Goal: Transaction & Acquisition: Obtain resource

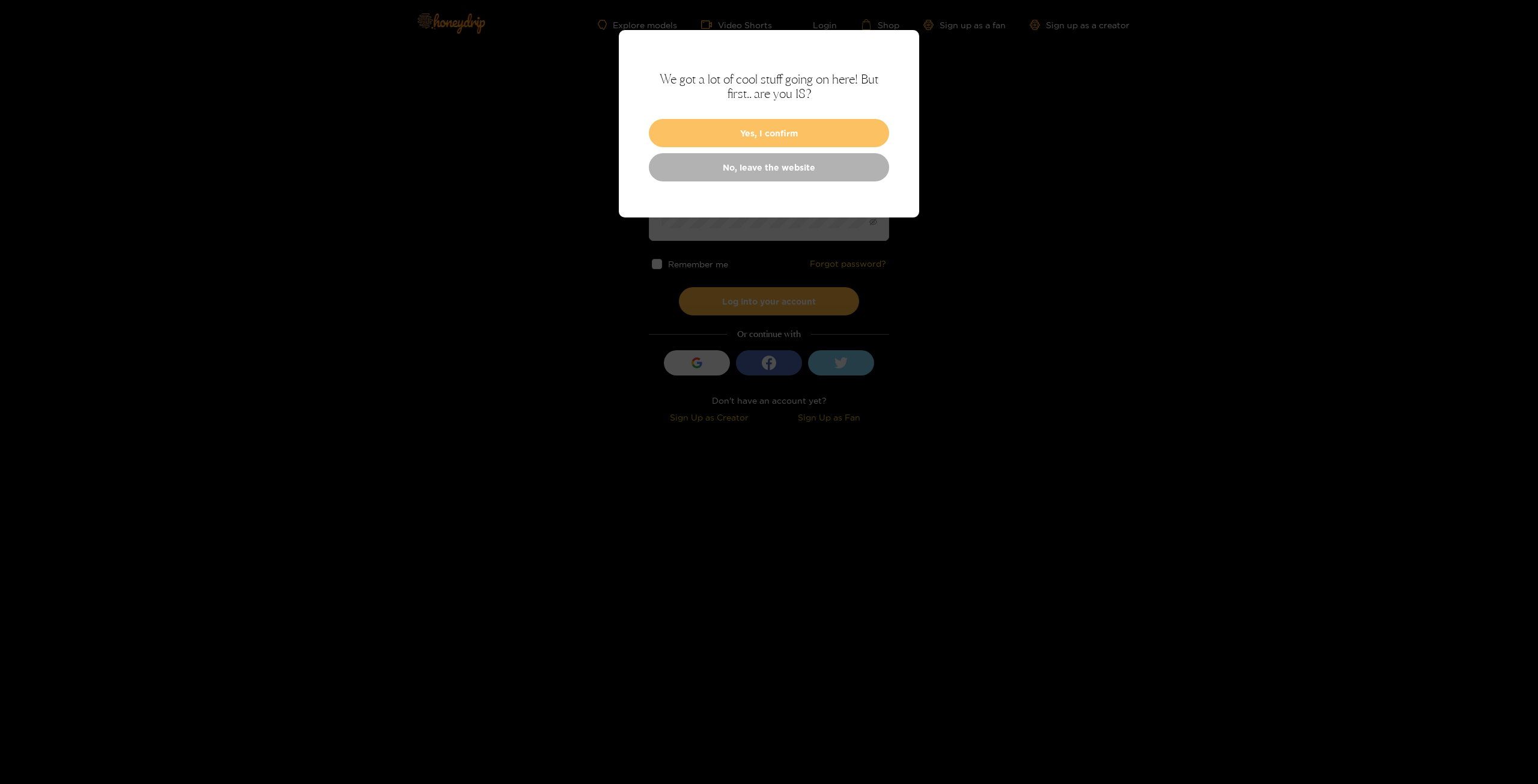
click at [811, 138] on button "Yes, I confirm" at bounding box center [769, 132] width 240 height 28
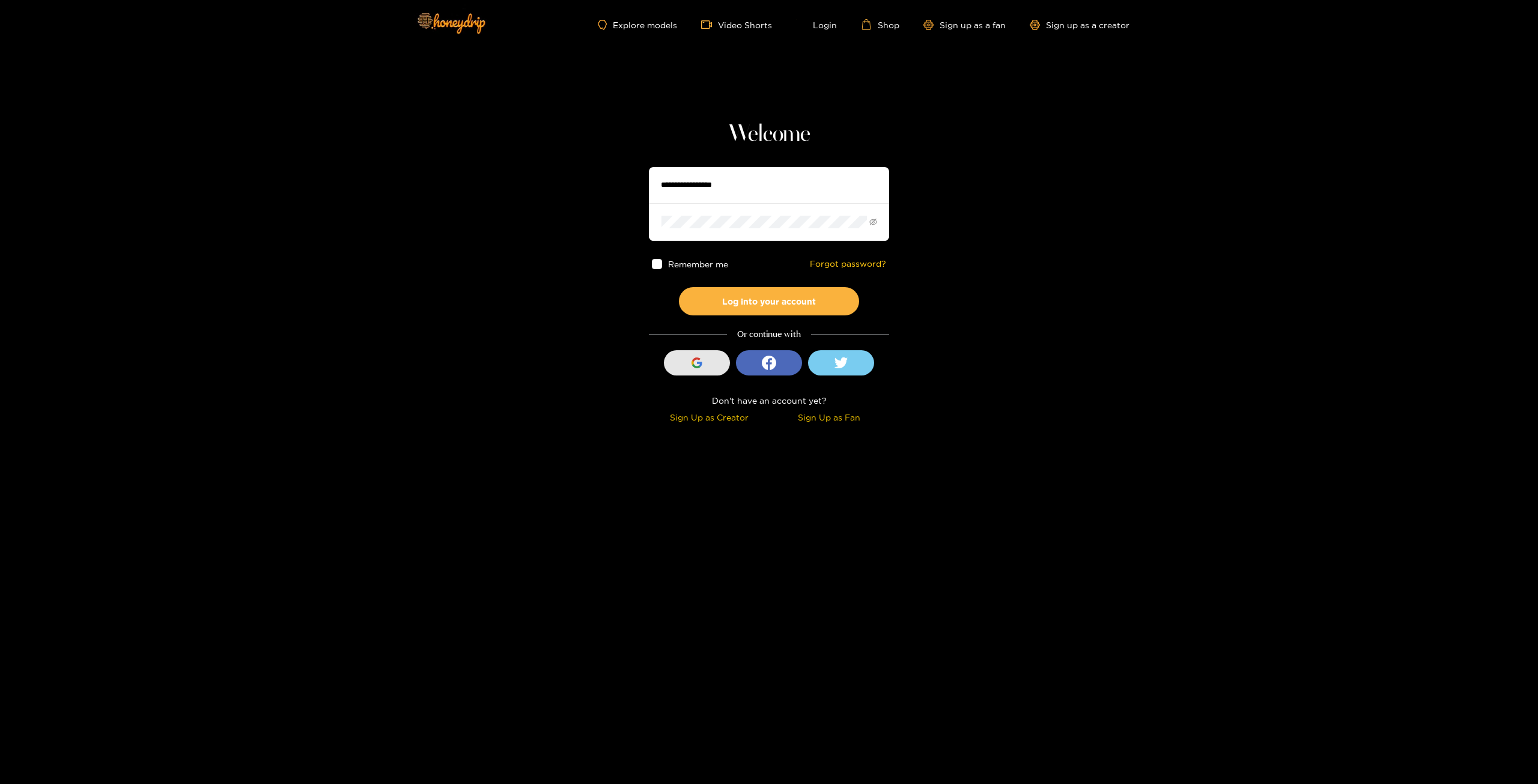
click at [705, 358] on div "button" at bounding box center [696, 362] width 23 height 23
click at [710, 185] on input "text" at bounding box center [769, 185] width 240 height 36
type input "**********"
click at [721, 293] on button "Log into your account" at bounding box center [769, 301] width 180 height 28
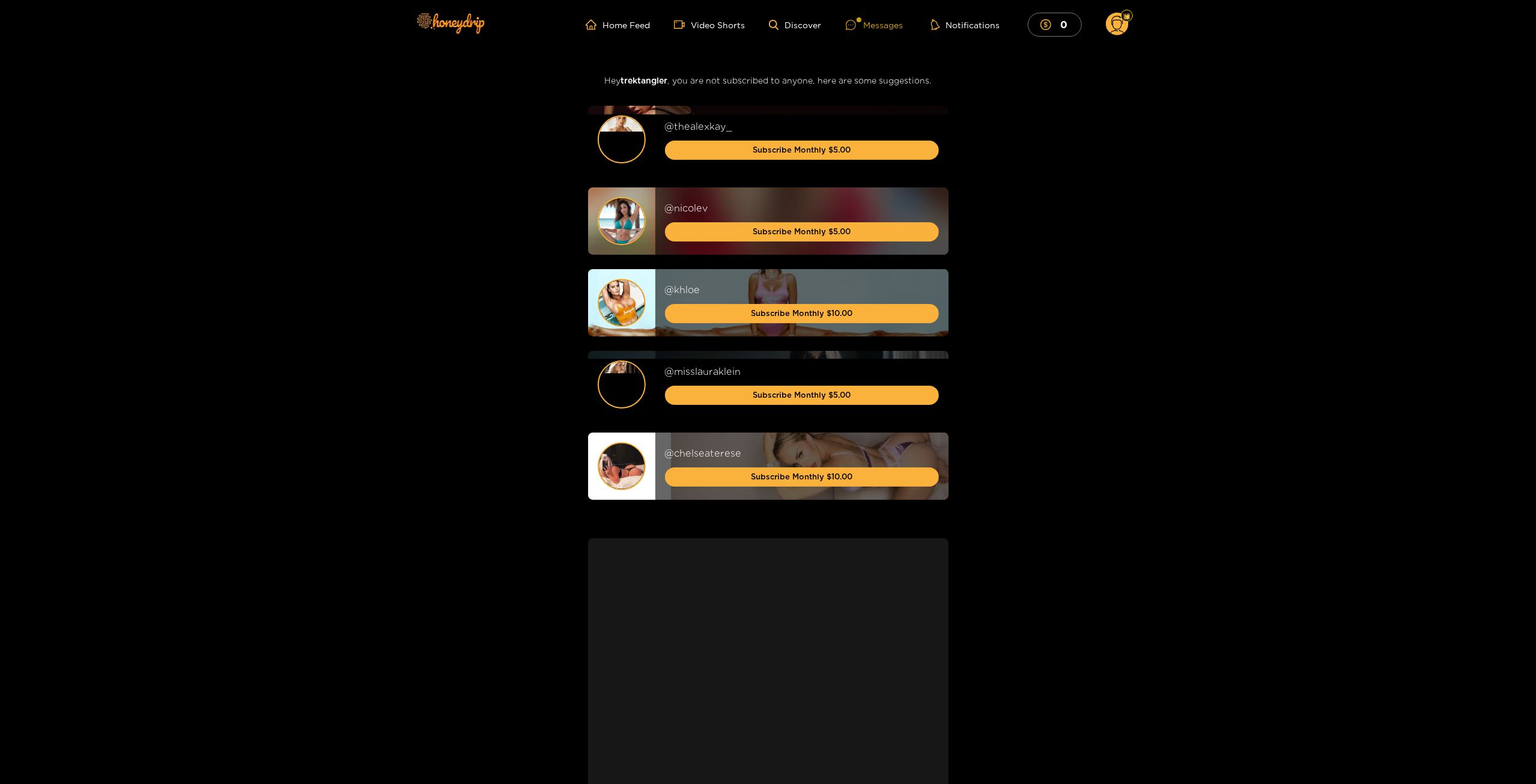
click at [890, 26] on div "Messages" at bounding box center [875, 24] width 58 height 14
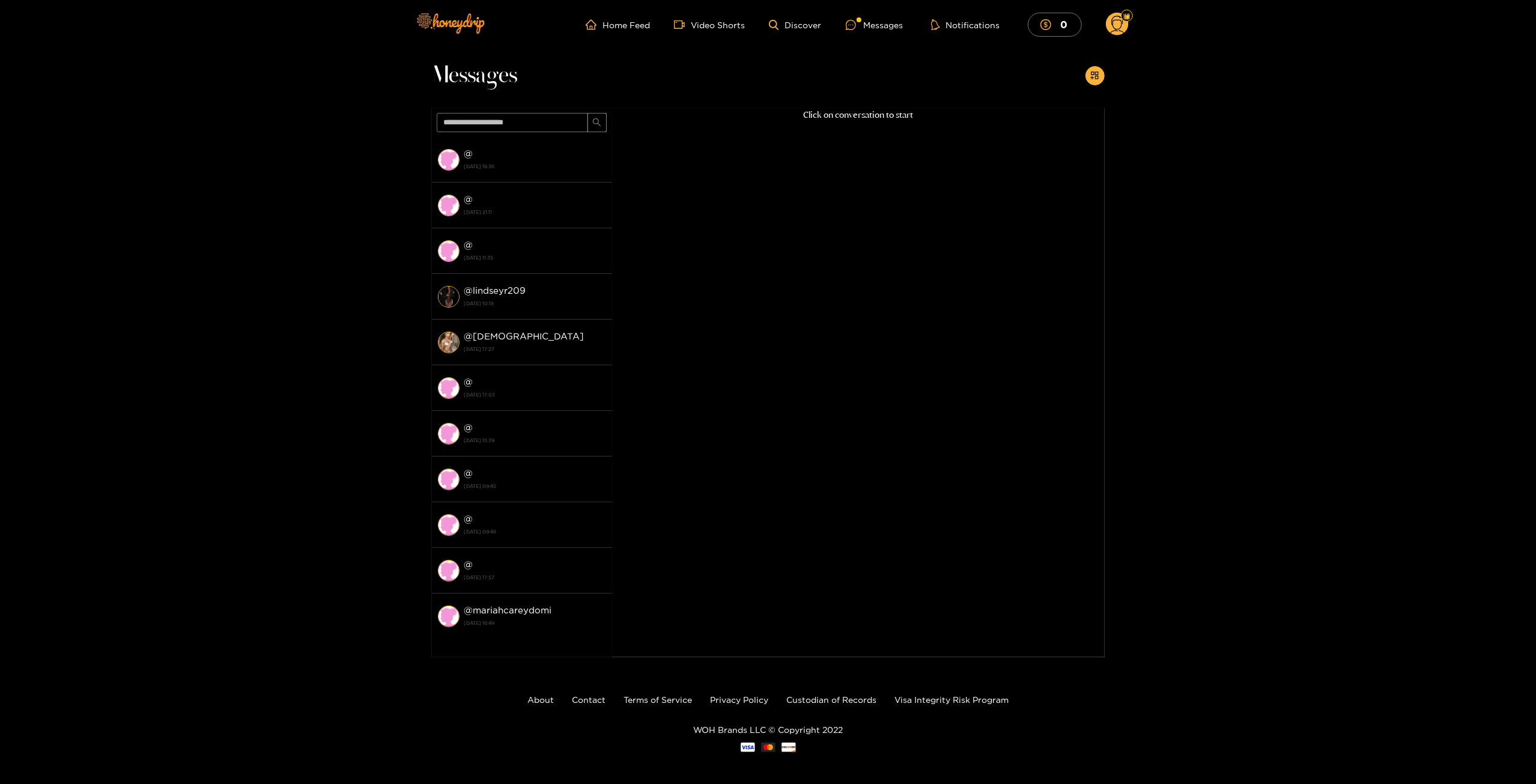
click at [1116, 24] on circle at bounding box center [1117, 23] width 23 height 23
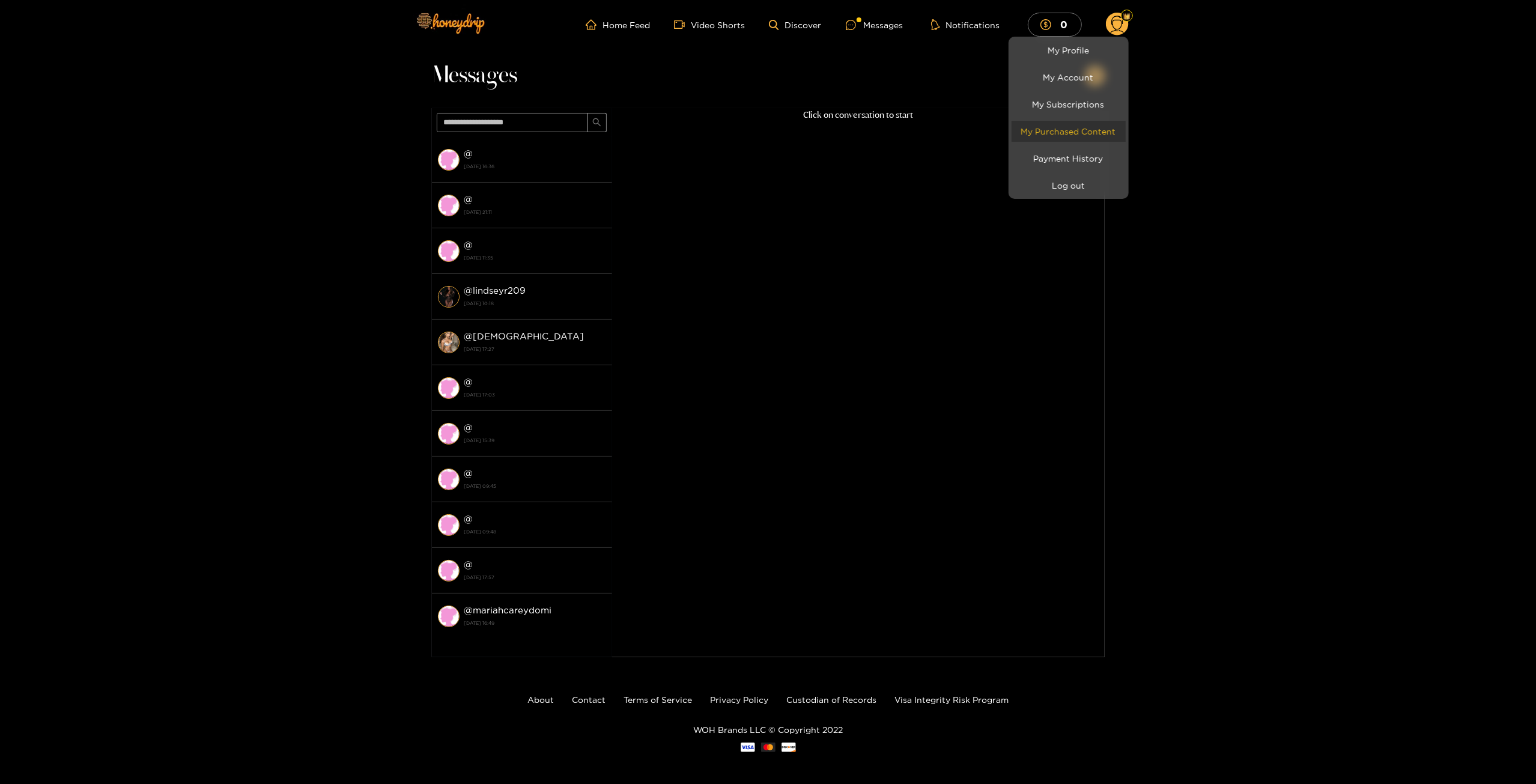
click at [1081, 123] on link "My Purchased Content" at bounding box center [1069, 131] width 114 height 21
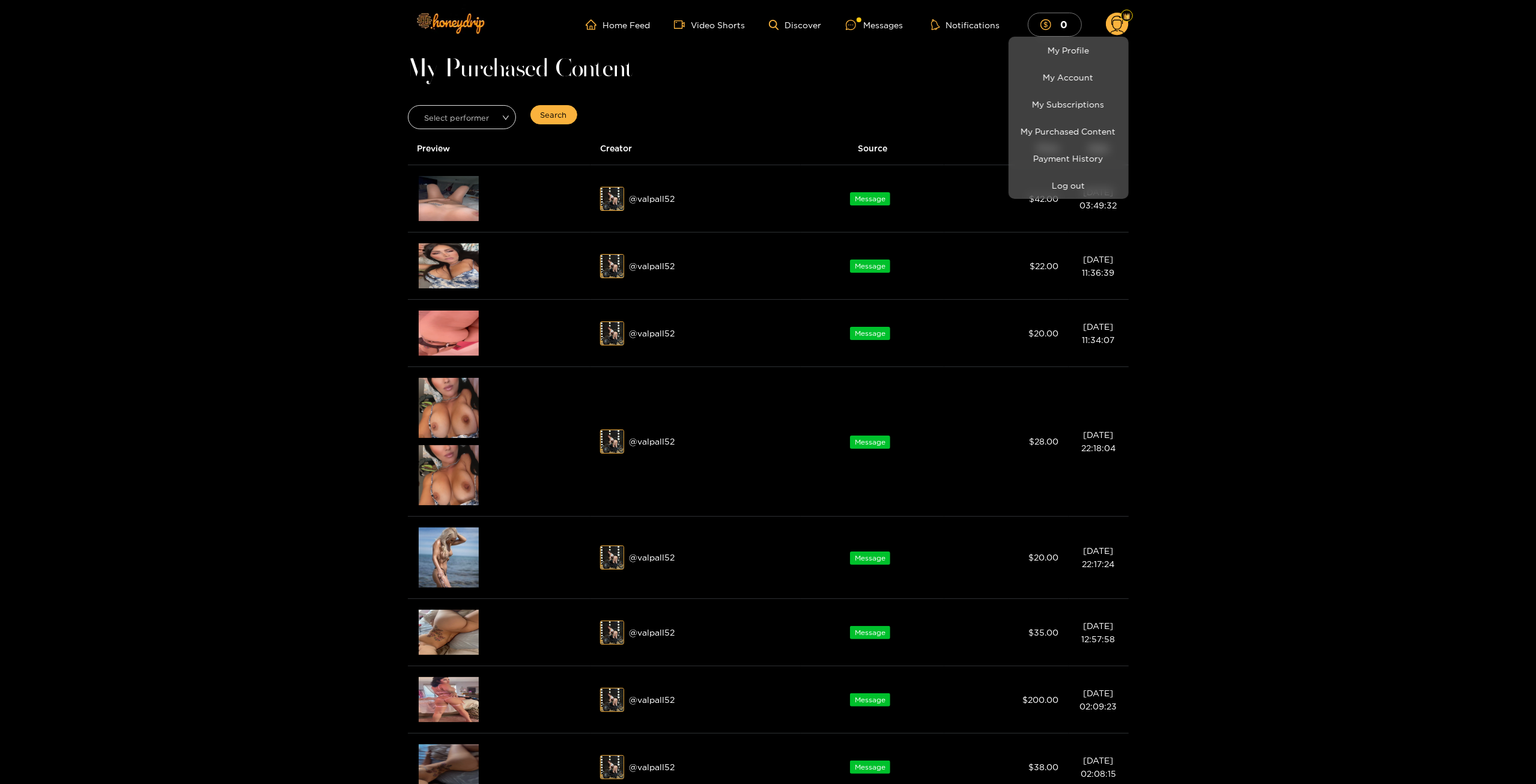
click at [462, 195] on div at bounding box center [768, 392] width 1536 height 784
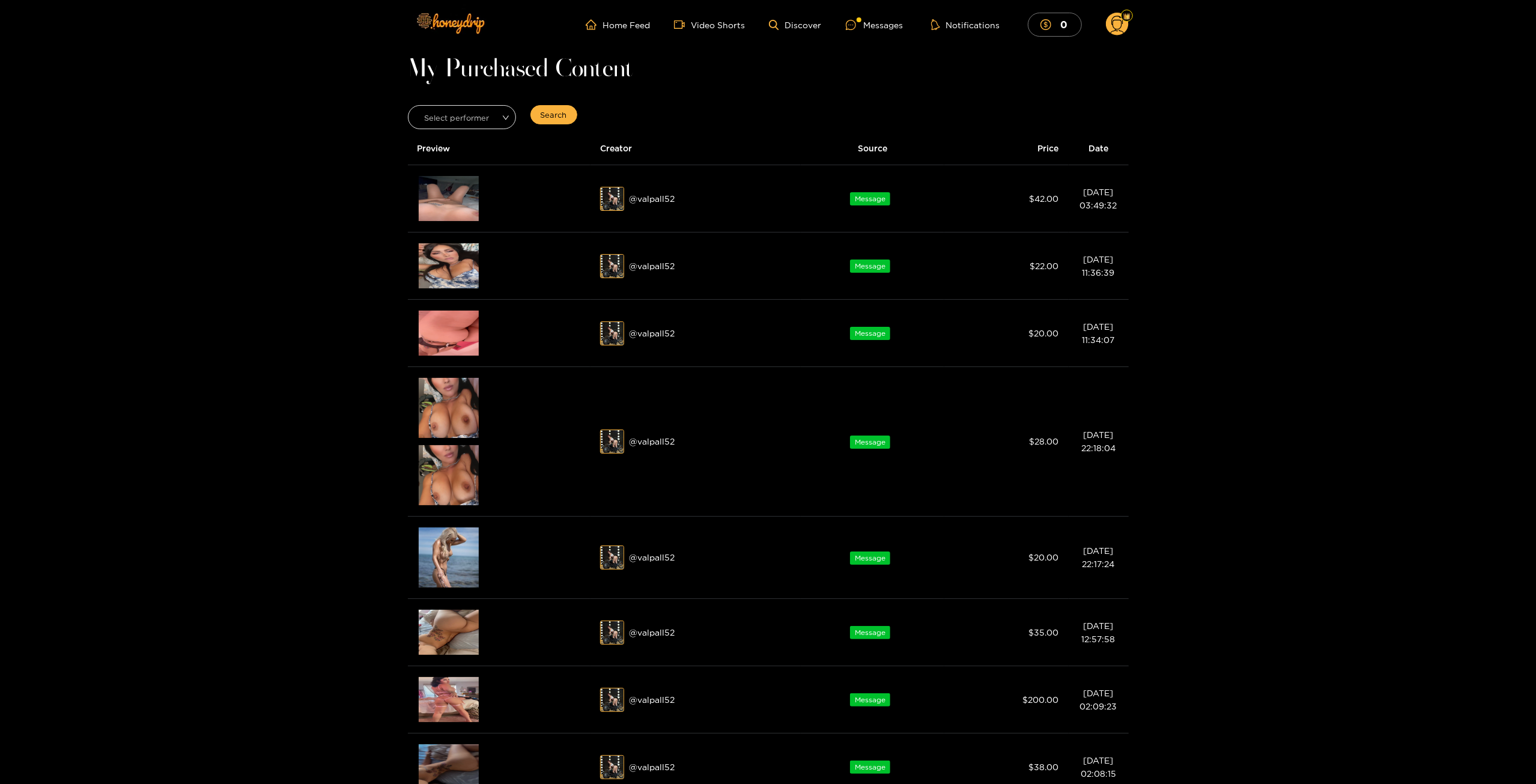
click at [462, 195] on img at bounding box center [448, 199] width 60 height 45
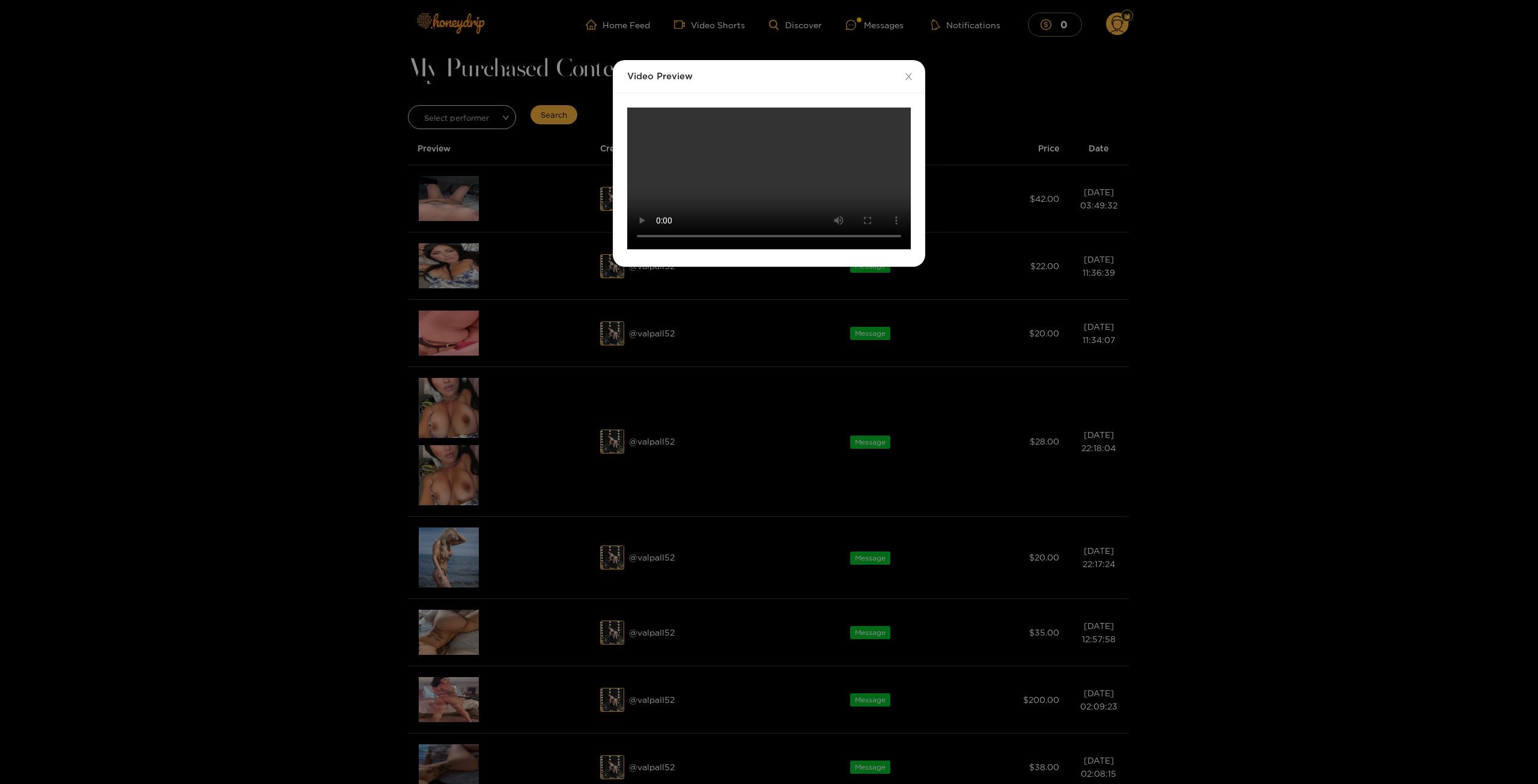
click at [1358, 235] on div "Video Preview Your browser does not support the video tag." at bounding box center [769, 392] width 1538 height 784
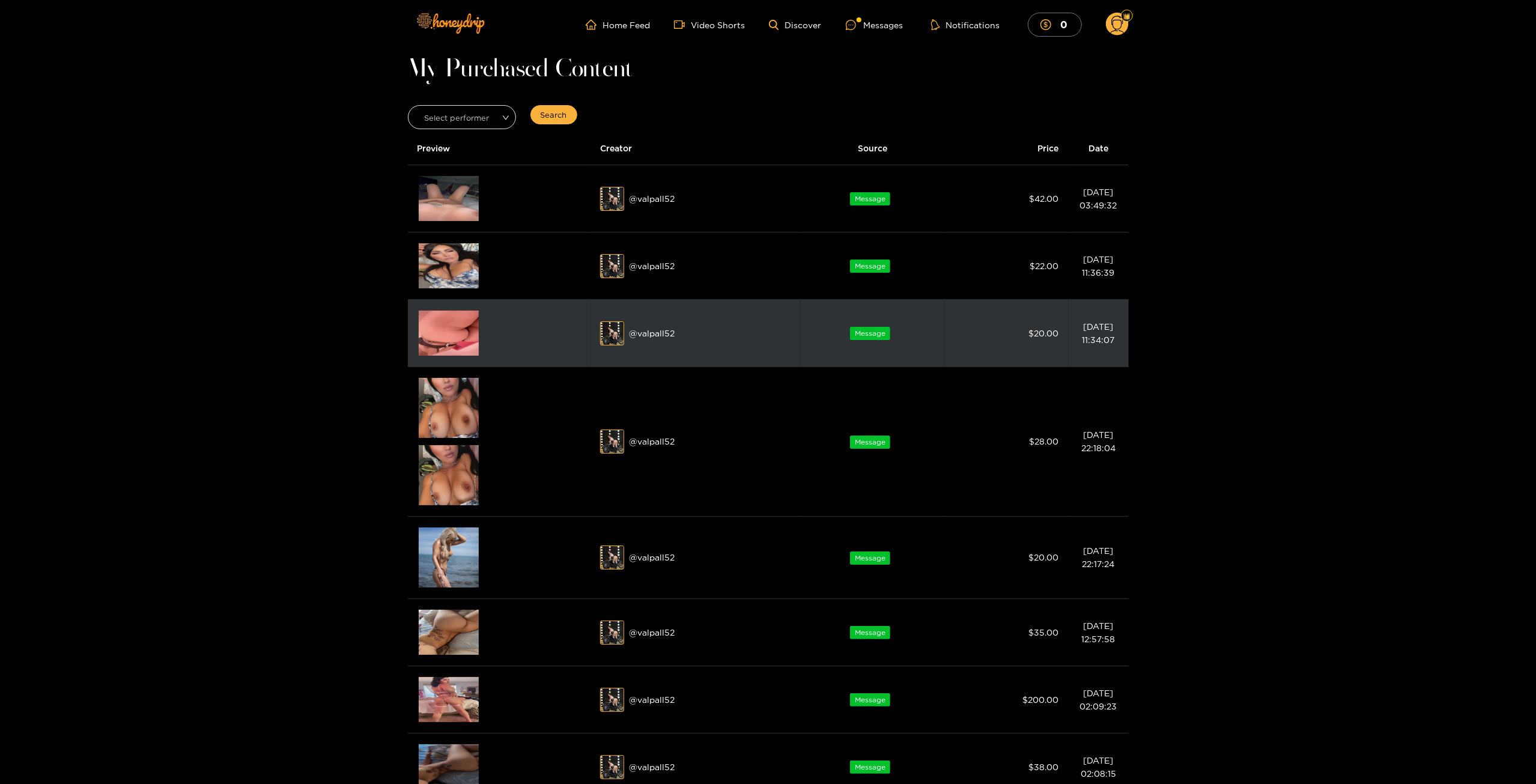
click at [454, 329] on img at bounding box center [448, 333] width 60 height 45
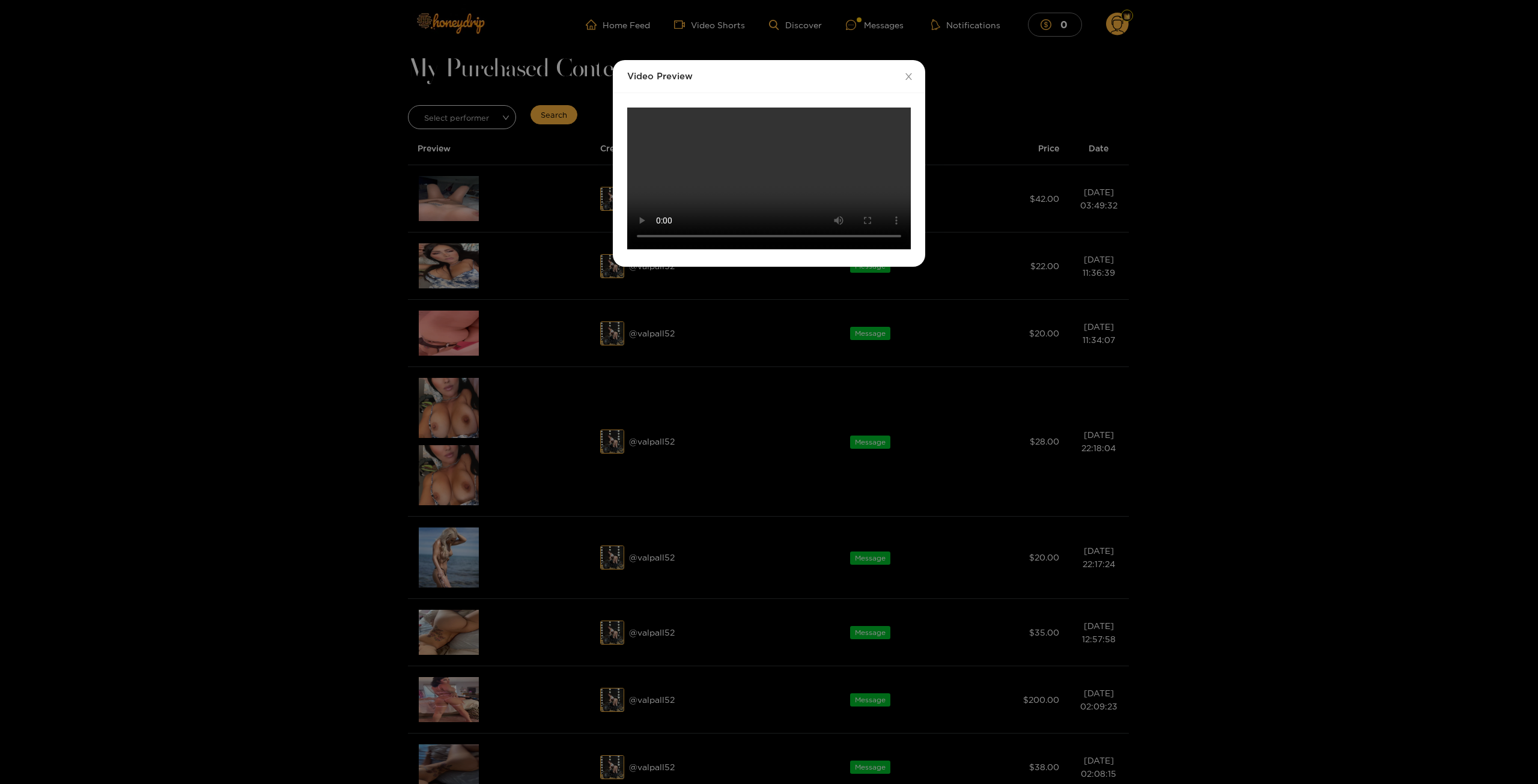
click at [1117, 480] on div "Video Preview Your browser does not support the video tag." at bounding box center [769, 392] width 1538 height 784
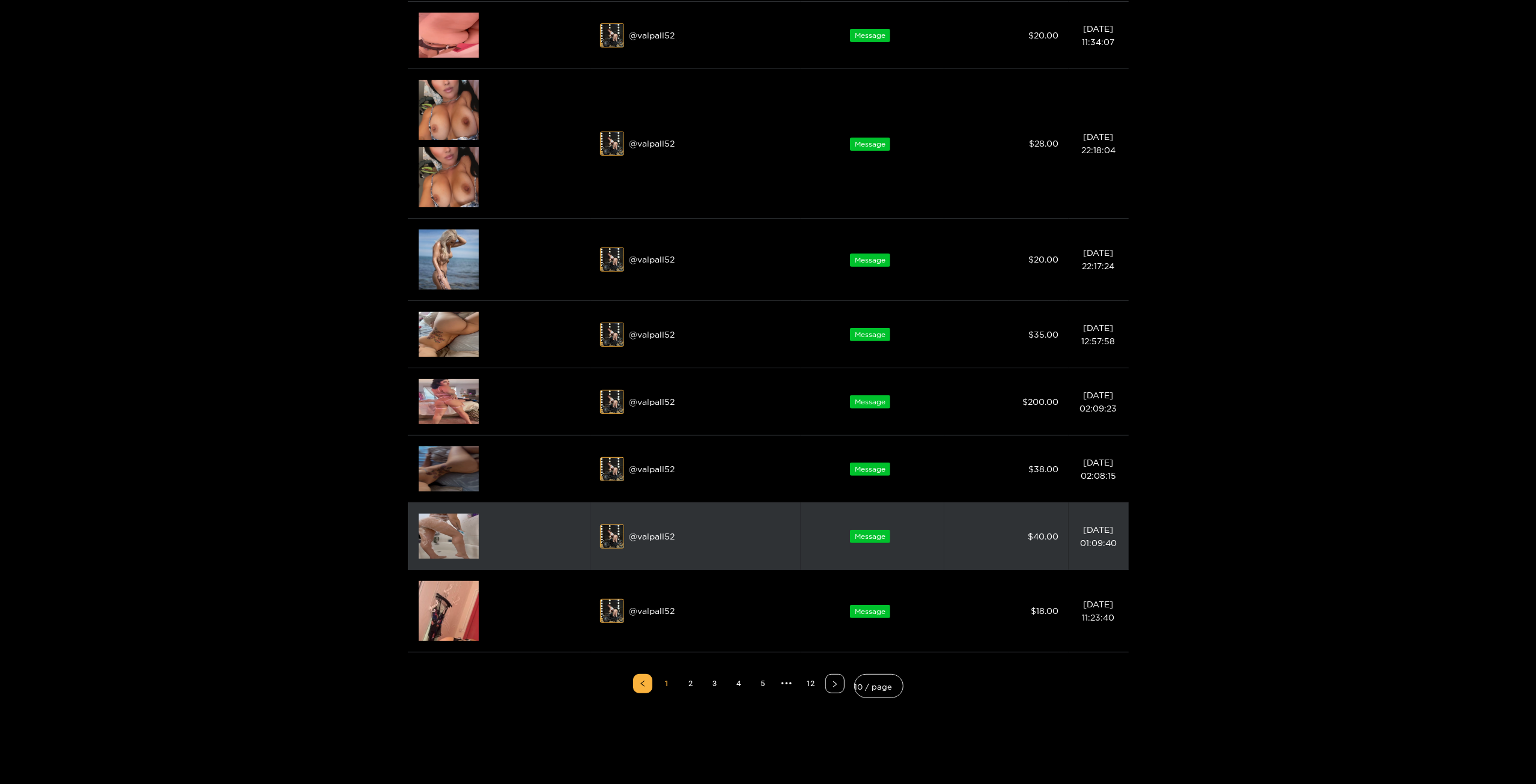
scroll to position [301, 0]
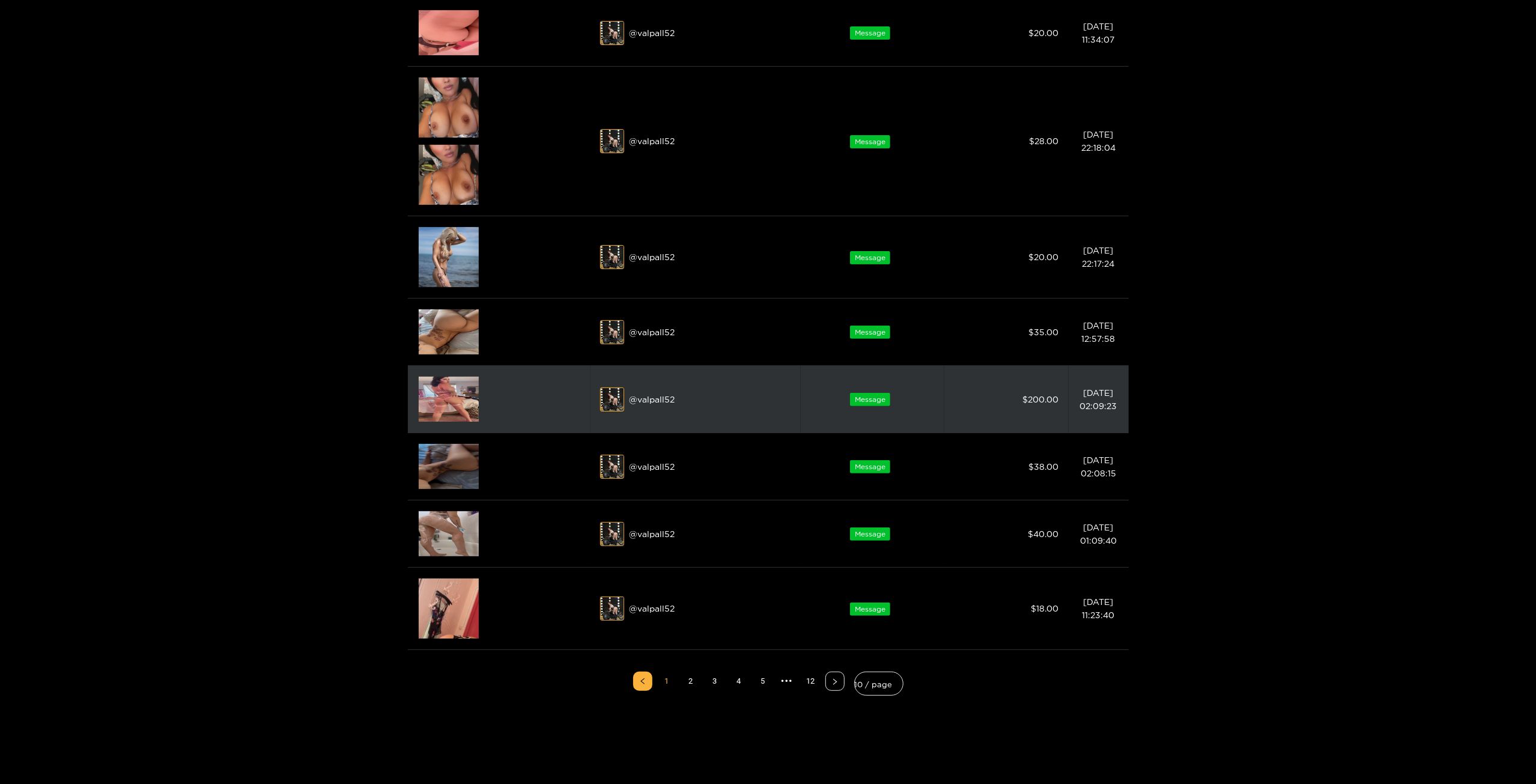
click at [454, 390] on img at bounding box center [448, 399] width 60 height 45
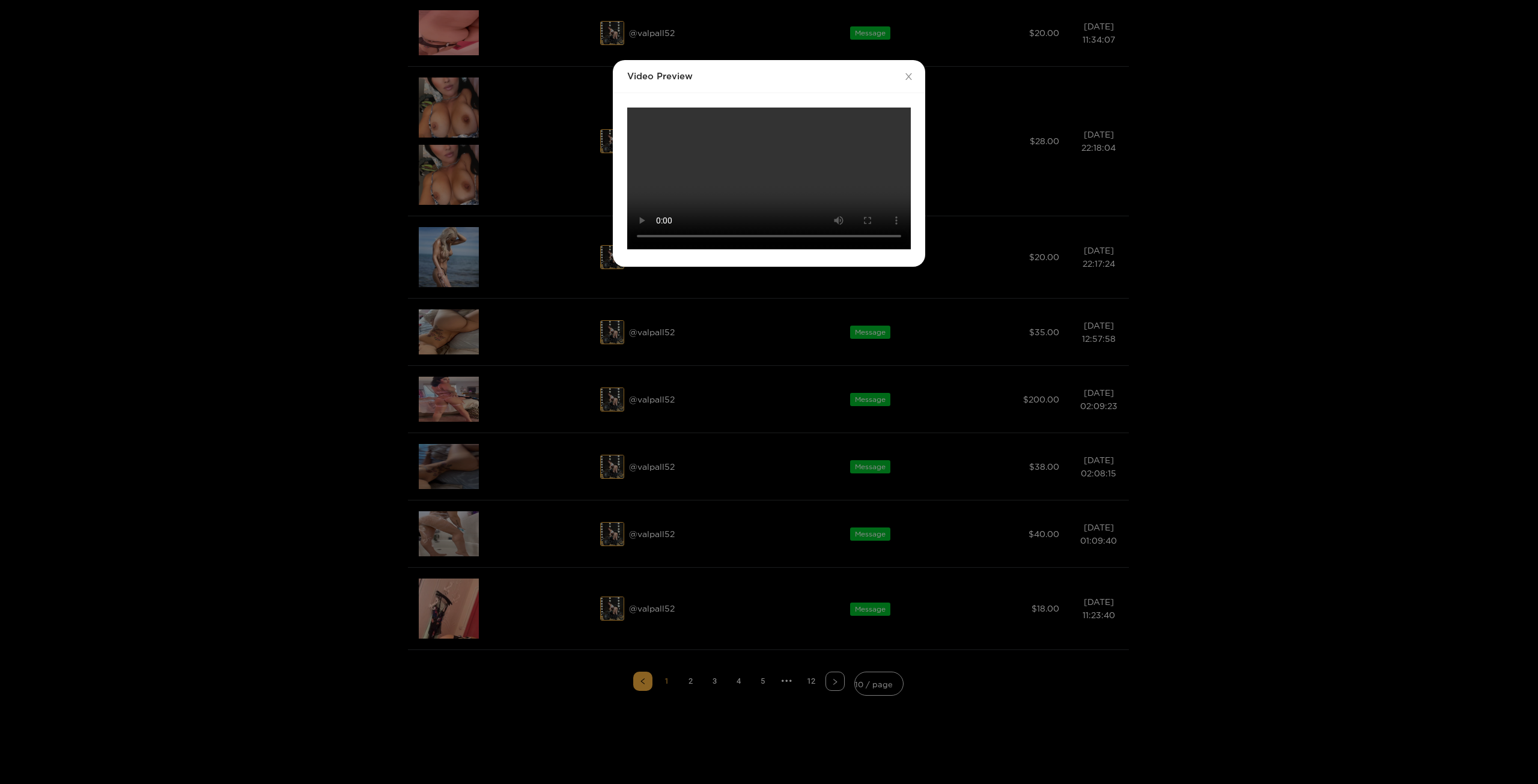
click at [1293, 62] on div "Video Preview Your browser does not support the video tag." at bounding box center [769, 392] width 1538 height 784
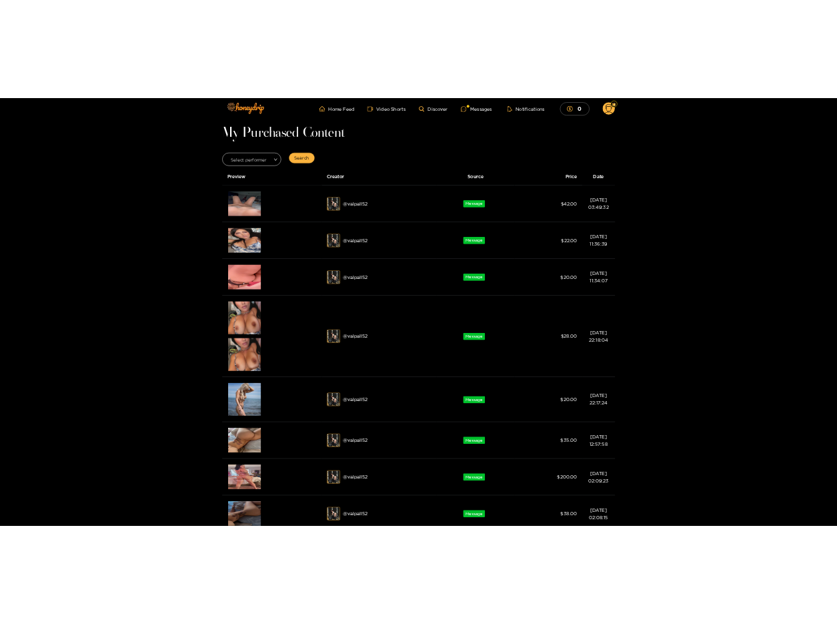
scroll to position [0, 0]
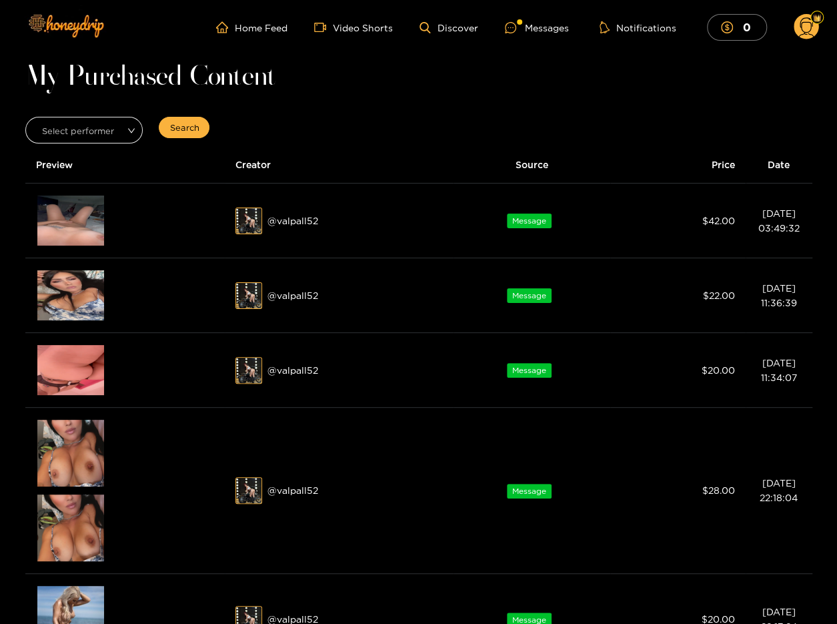
click at [350, 90] on div "My Purchased Content Select performer Search Preview Creator Source Price Date …" at bounding box center [419, 620] width 801 height 1105
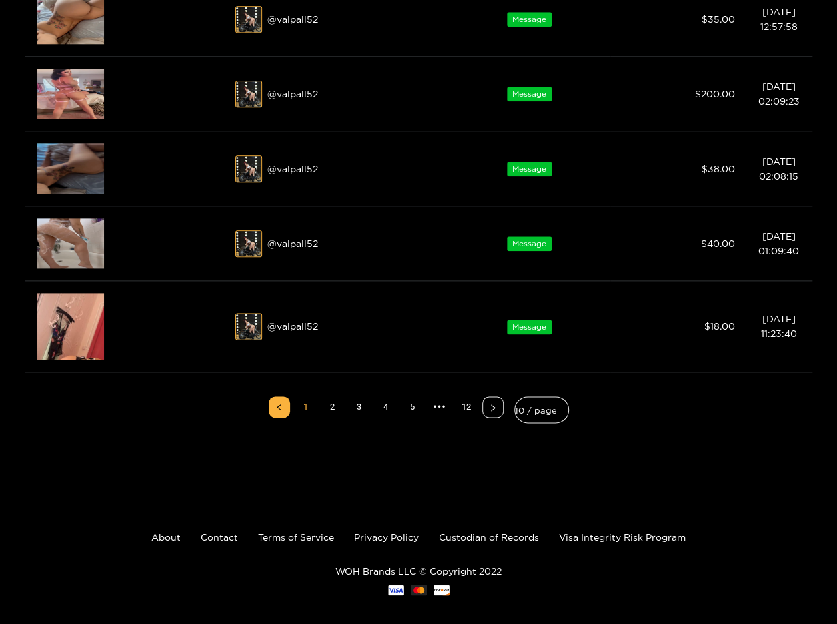
scroll to position [692, 0]
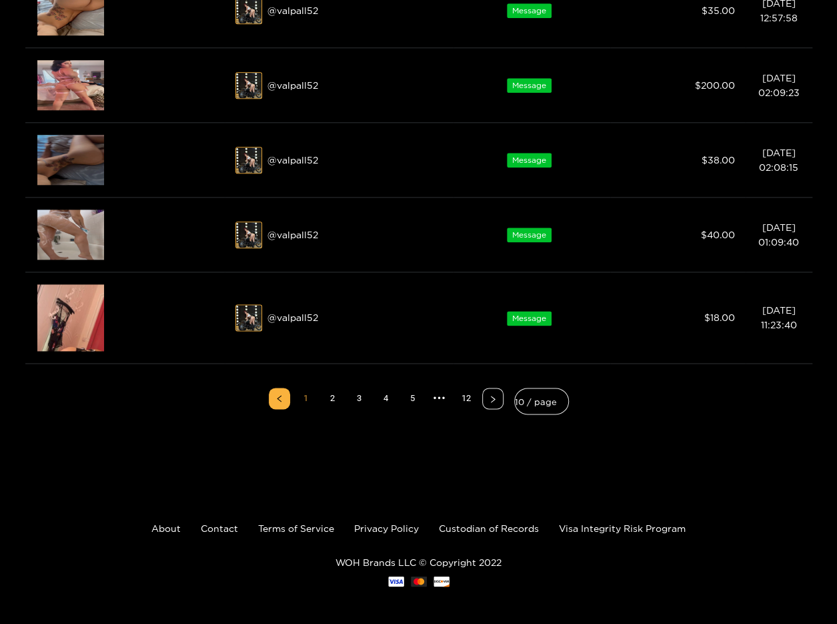
click at [301, 389] on link "1" at bounding box center [306, 398] width 20 height 20
click at [311, 398] on link "1" at bounding box center [306, 398] width 20 height 20
click at [331, 397] on link "2" at bounding box center [333, 398] width 20 height 20
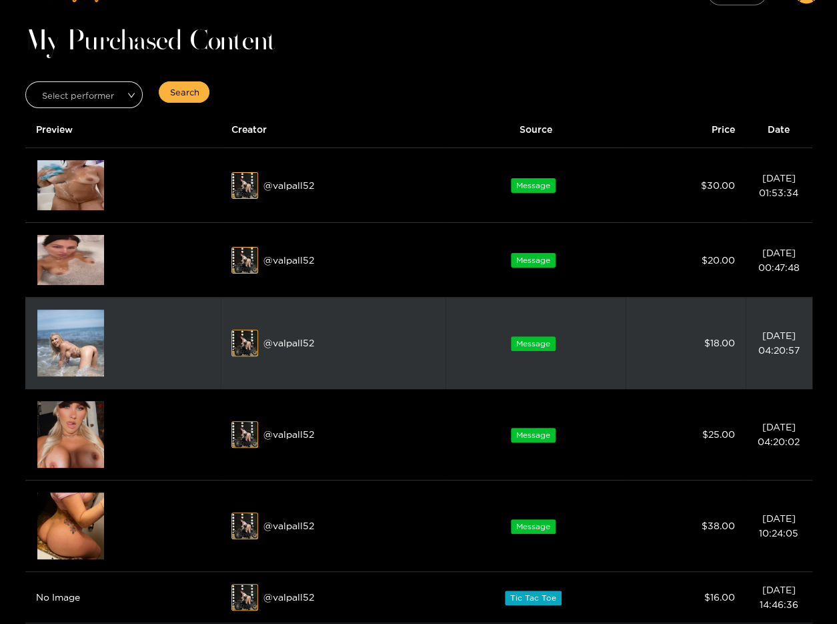
scroll to position [33, 0]
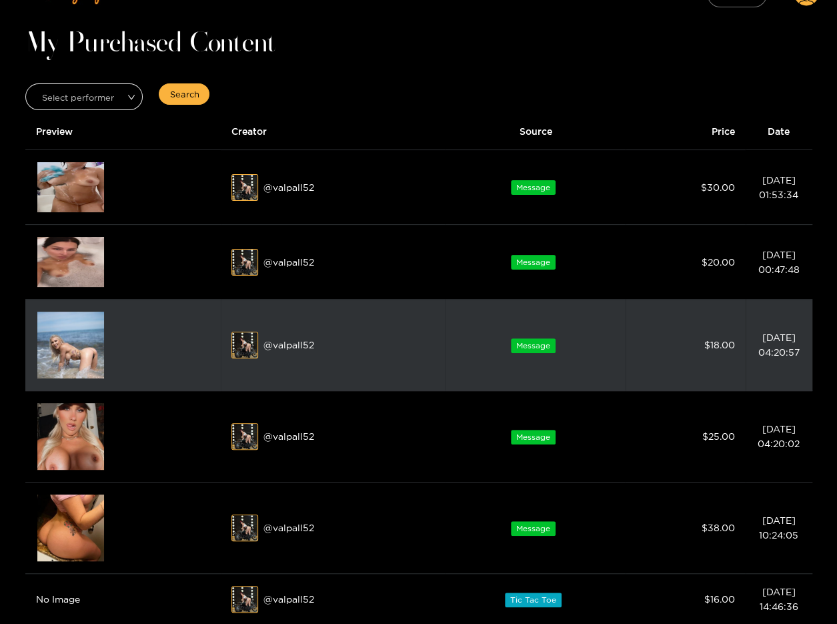
click at [129, 358] on div "Preview" at bounding box center [123, 344] width 175 height 69
click at [62, 345] on div "Preview" at bounding box center [70, 345] width 37 height 24
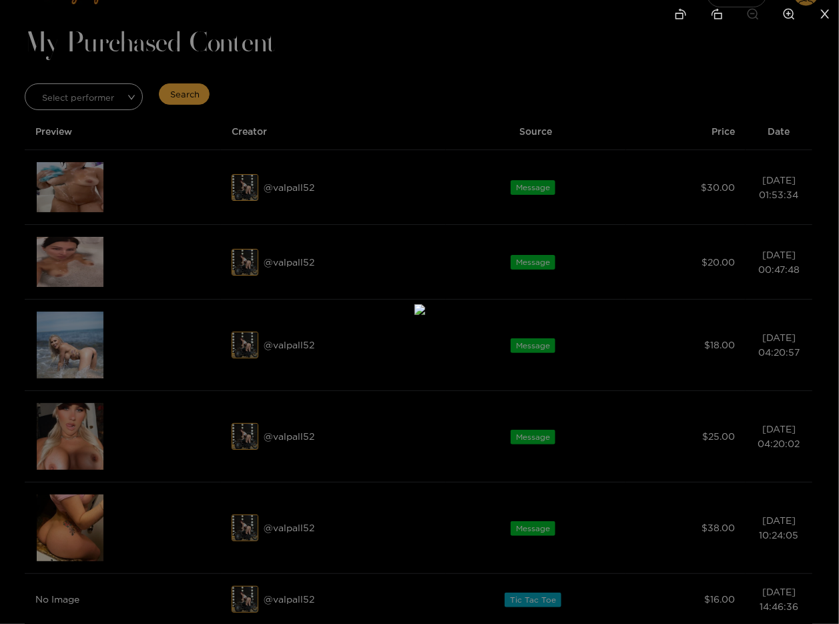
drag, startPoint x: 575, startPoint y: 96, endPoint x: 549, endPoint y: 97, distance: 25.4
click at [425, 304] on img at bounding box center [419, 309] width 11 height 11
drag, startPoint x: 406, startPoint y: 205, endPoint x: 430, endPoint y: 210, distance: 24.6
click at [492, 305] on img at bounding box center [497, 310] width 11 height 11
click at [731, 114] on div at bounding box center [419, 312] width 839 height 624
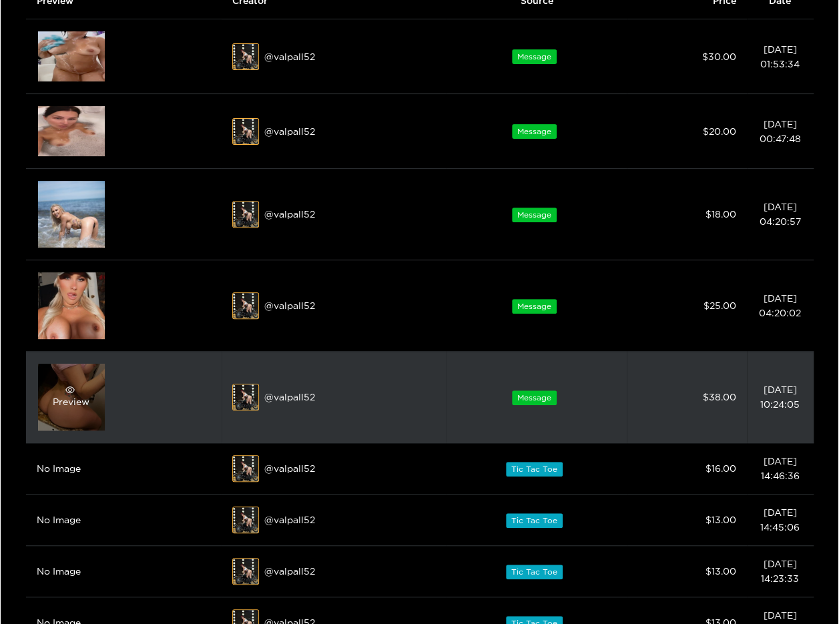
scroll to position [167, 0]
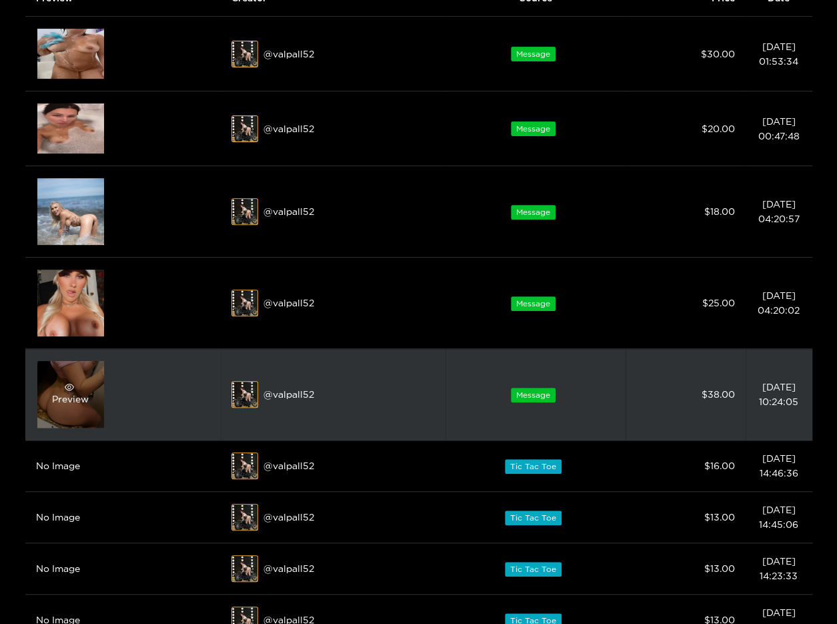
click at [68, 385] on icon "eye" at bounding box center [69, 387] width 9 height 7
